Goal: Information Seeking & Learning: Learn about a topic

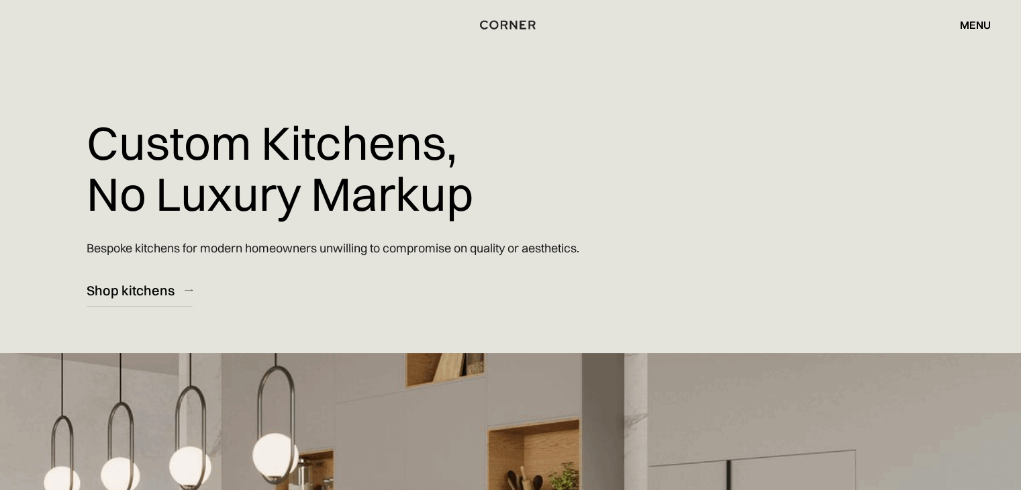
click at [979, 21] on div "menu" at bounding box center [975, 24] width 31 height 11
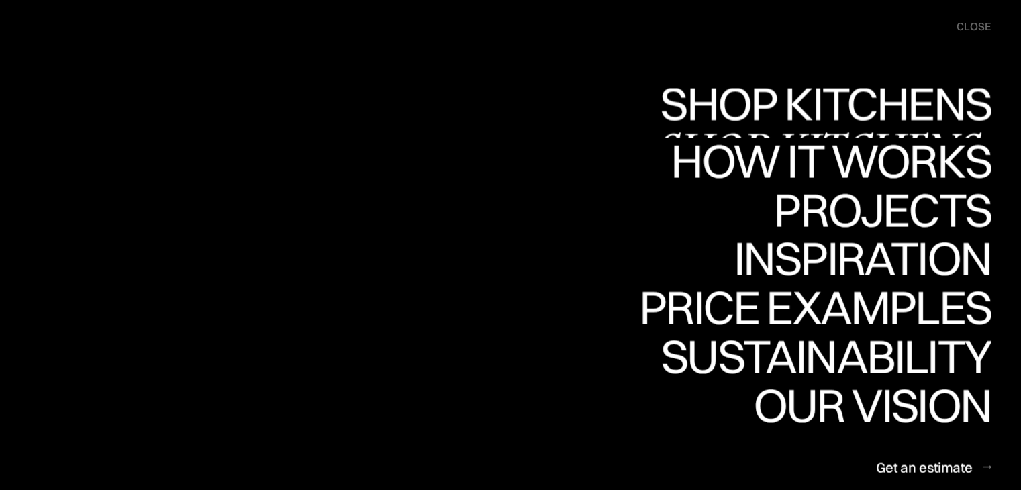
click at [0, 0] on link "Shop Kitchens Shop Kitchens" at bounding box center [0, 0] width 0 height 0
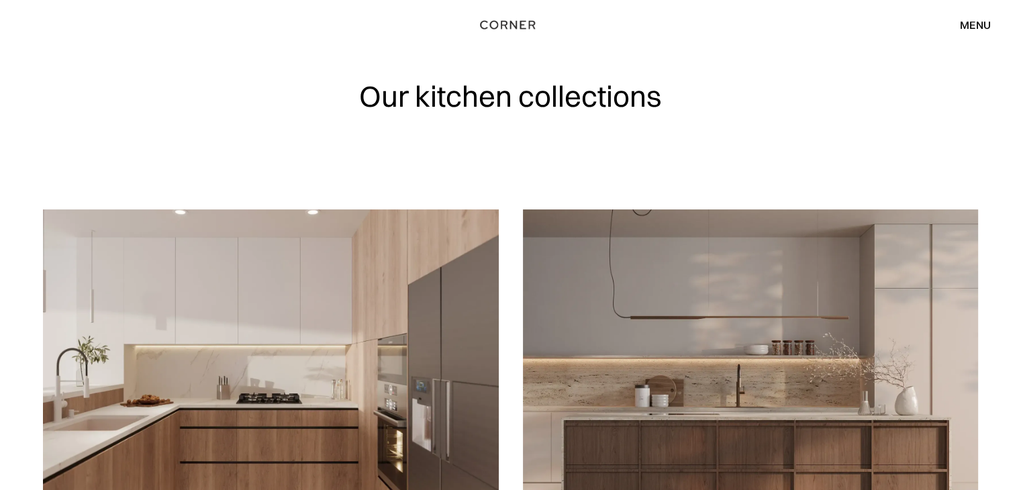
click at [969, 17] on div "menu close" at bounding box center [969, 24] width 44 height 23
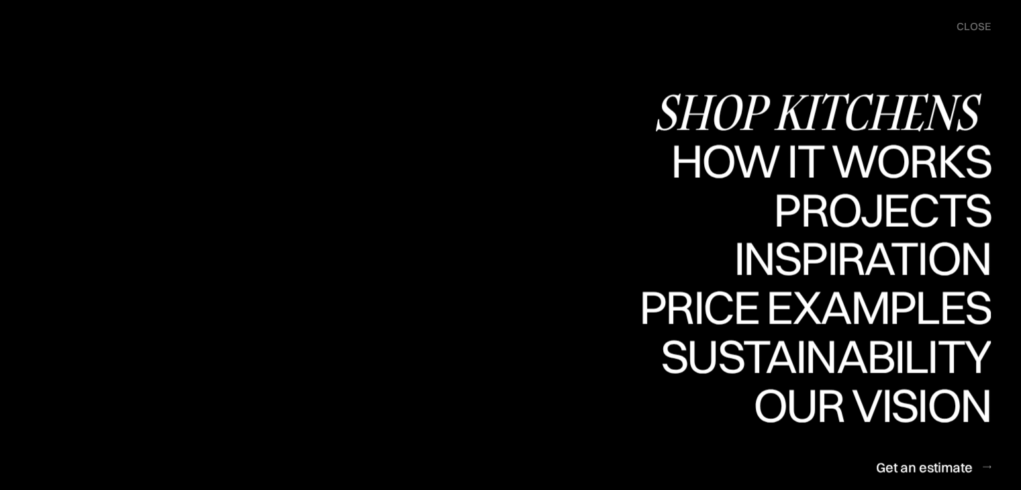
click at [827, 107] on div "Shop Kitchens" at bounding box center [822, 112] width 338 height 47
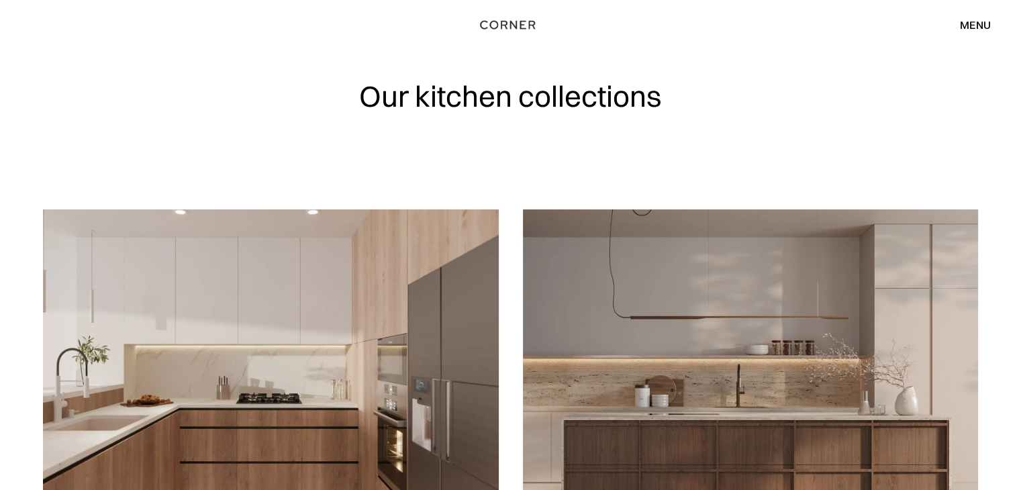
click at [986, 19] on div "menu" at bounding box center [975, 24] width 31 height 11
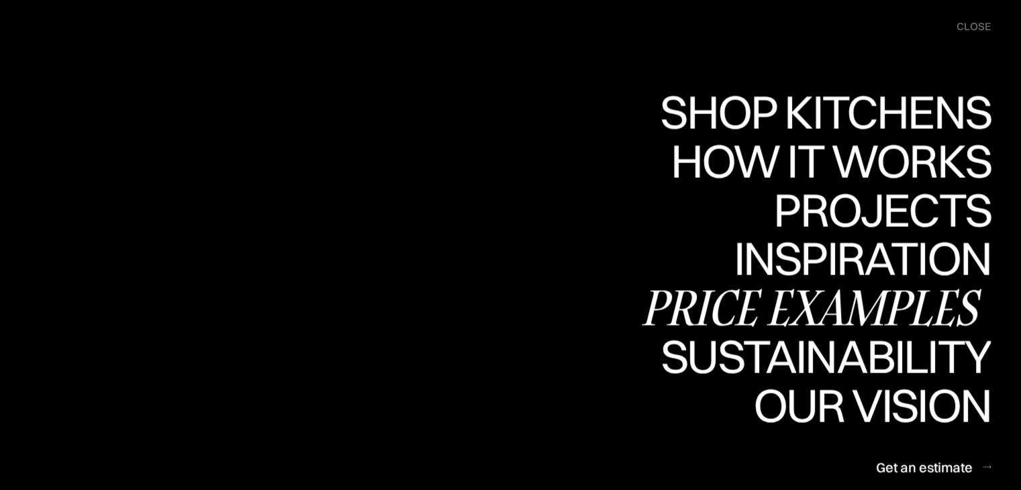
click at [798, 310] on div "Price examples" at bounding box center [815, 307] width 352 height 47
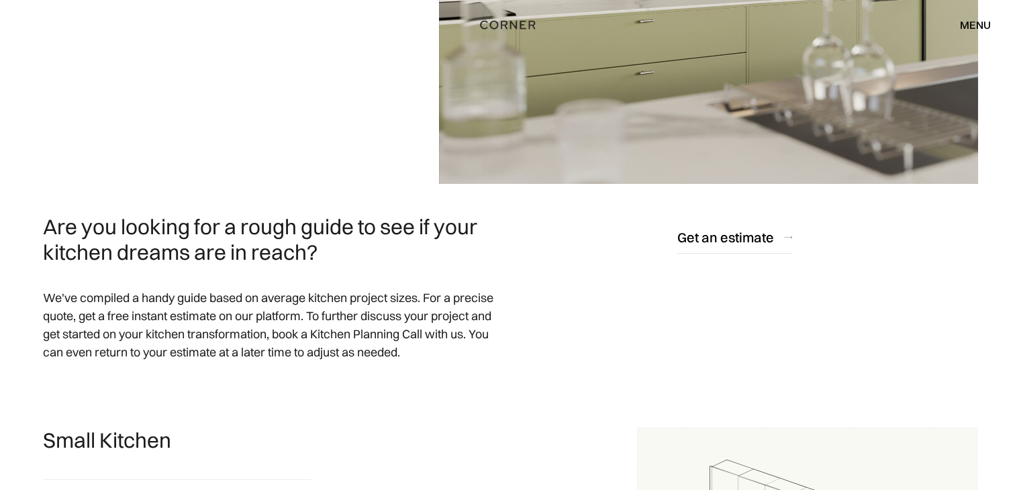
scroll to position [537, 0]
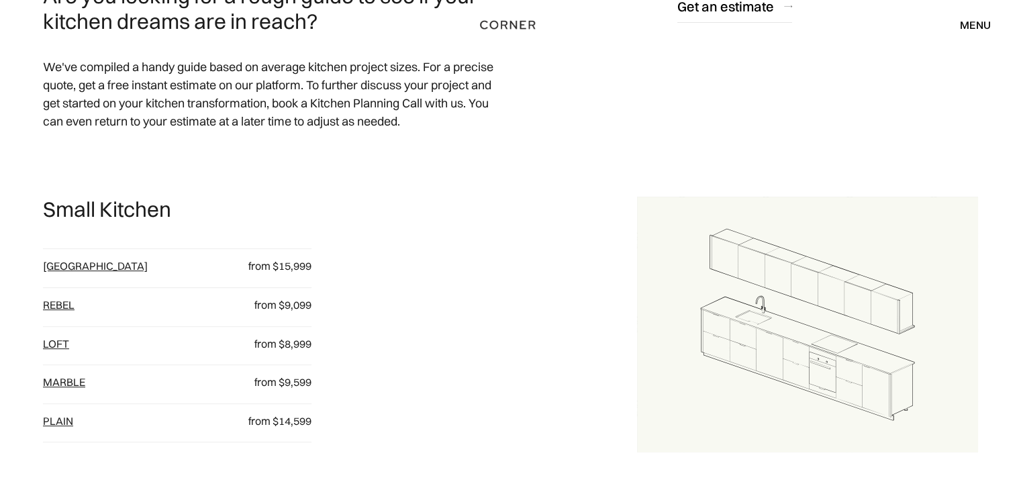
click at [64, 267] on link "[GEOGRAPHIC_DATA]" at bounding box center [95, 265] width 105 height 13
click at [58, 301] on link "Rebel" at bounding box center [59, 304] width 32 height 13
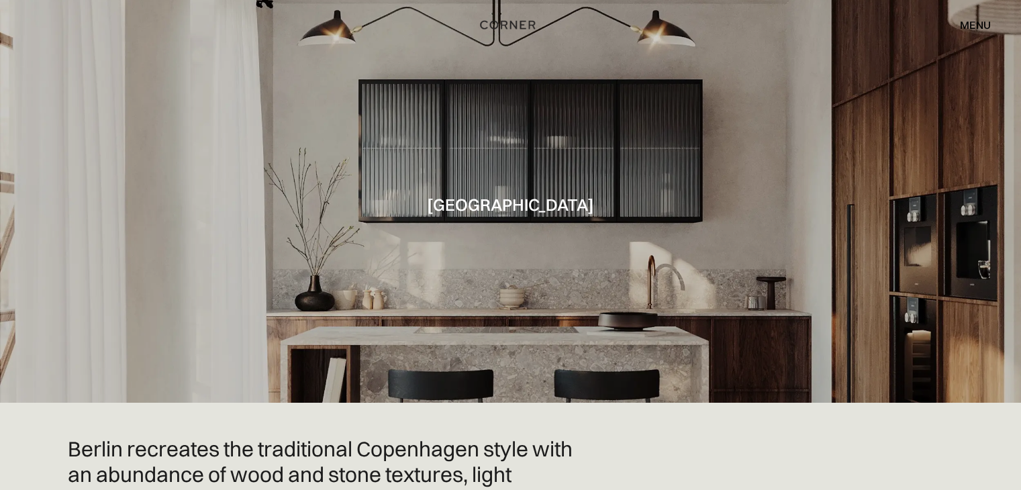
click at [865, 195] on div at bounding box center [510, 201] width 1021 height 403
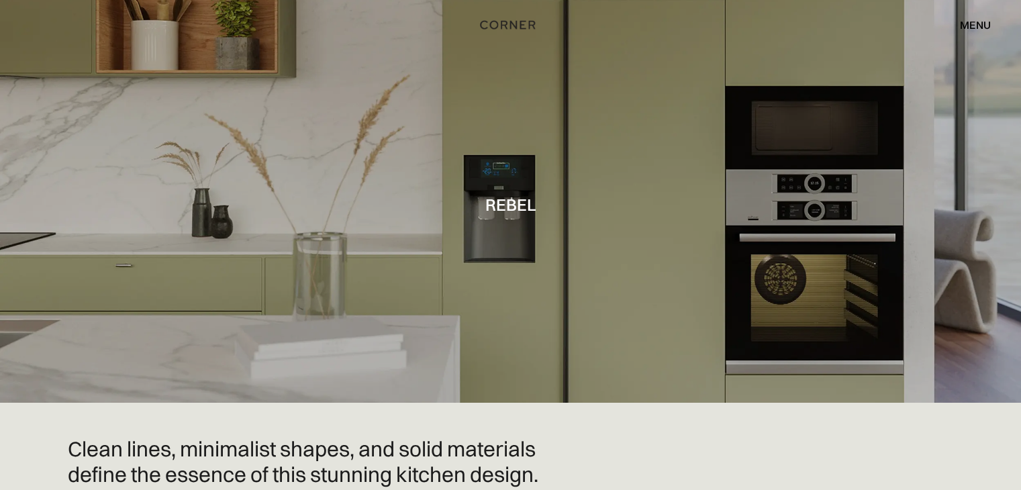
click at [681, 193] on div at bounding box center [510, 201] width 1021 height 403
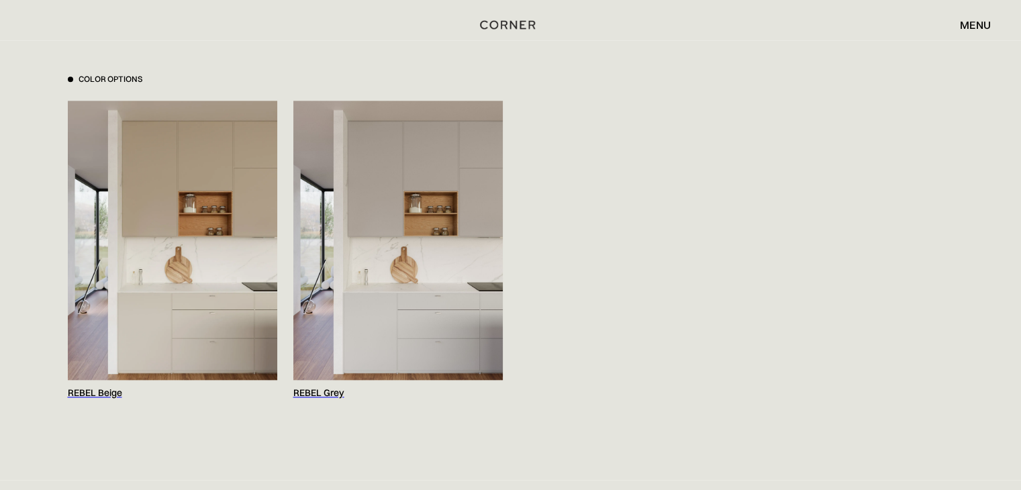
scroll to position [1343, 0]
